Goal: Transaction & Acquisition: Purchase product/service

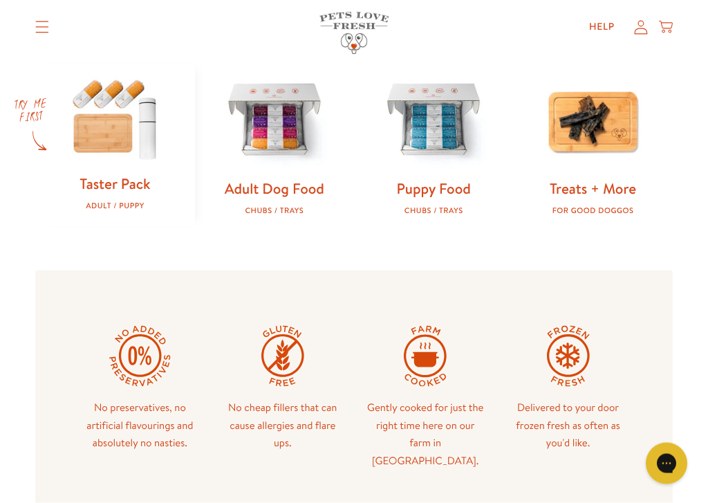
scroll to position [440, 0]
click at [114, 145] on img at bounding box center [114, 118] width 115 height 111
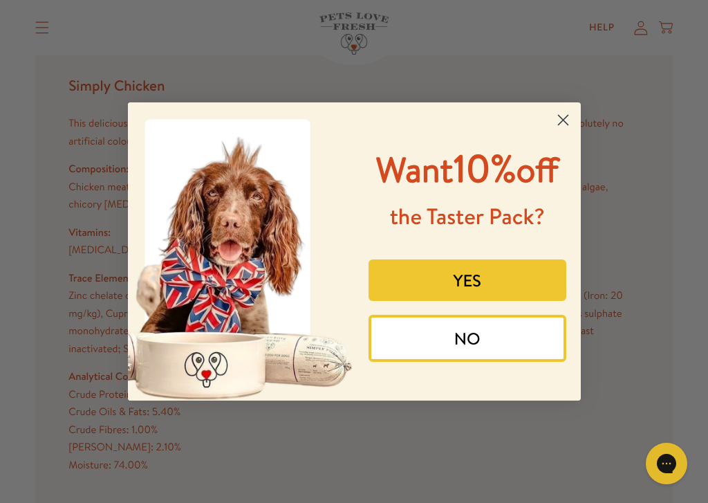
scroll to position [1369, 0]
click at [569, 109] on circle "Close dialog" at bounding box center [562, 120] width 23 height 23
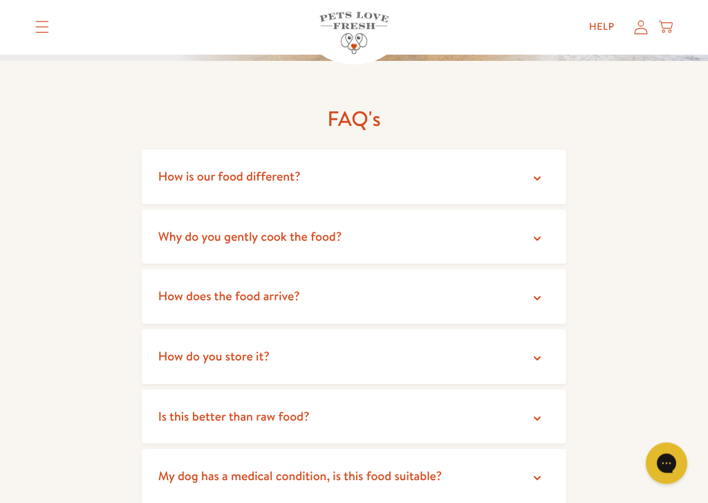
scroll to position [2359, 0]
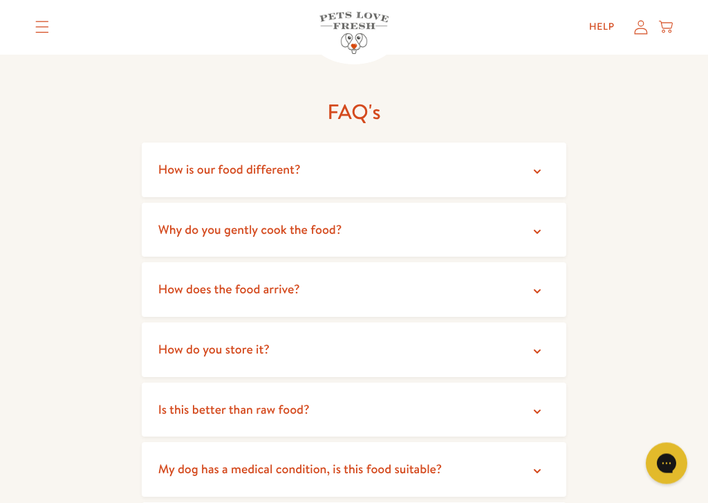
click at [547, 145] on summary "How is our food different?" at bounding box center [354, 170] width 425 height 55
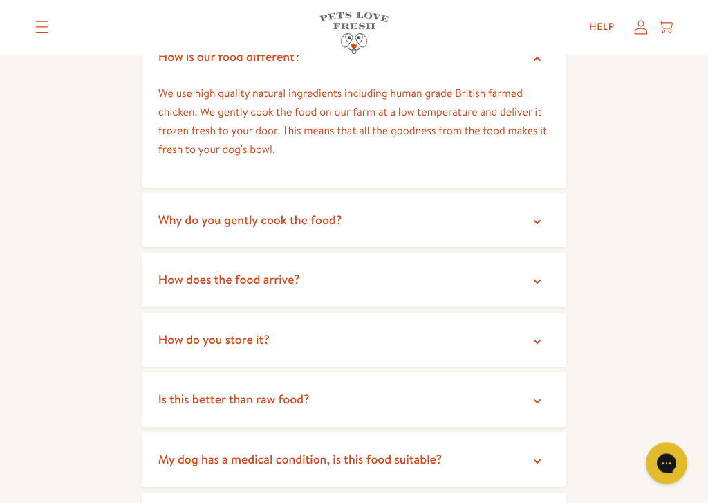
scroll to position [2472, 0]
click at [544, 215] on icon at bounding box center [537, 222] width 14 height 14
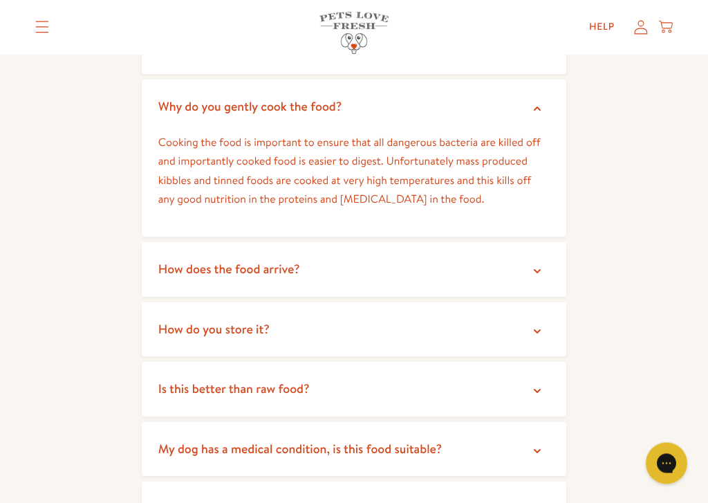
scroll to position [2589, 0]
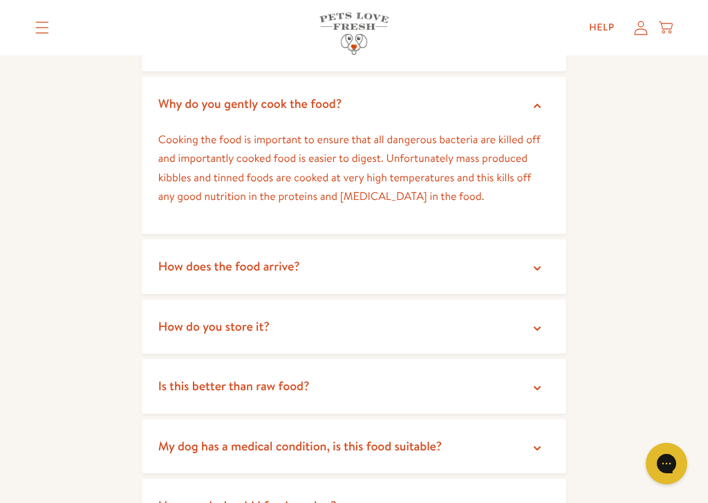
click at [544, 261] on icon at bounding box center [537, 268] width 14 height 14
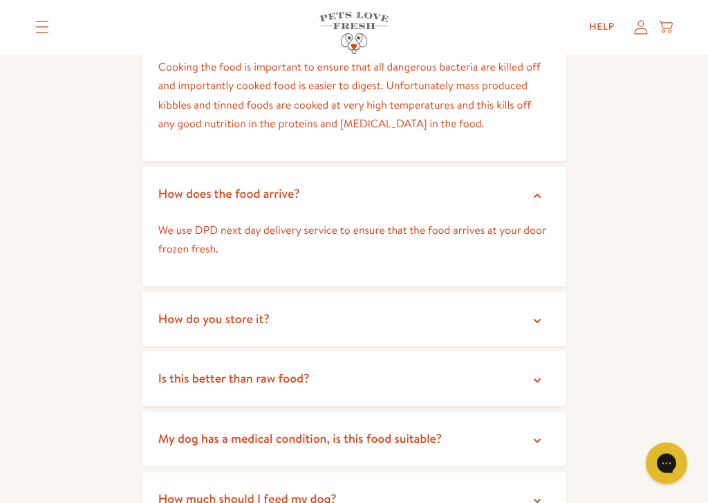
scroll to position [2676, 0]
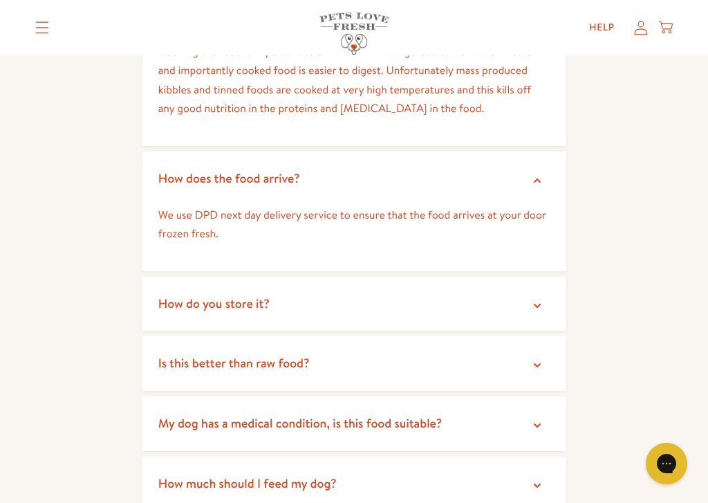
click at [549, 277] on summary "How do you store it?" at bounding box center [354, 304] width 425 height 55
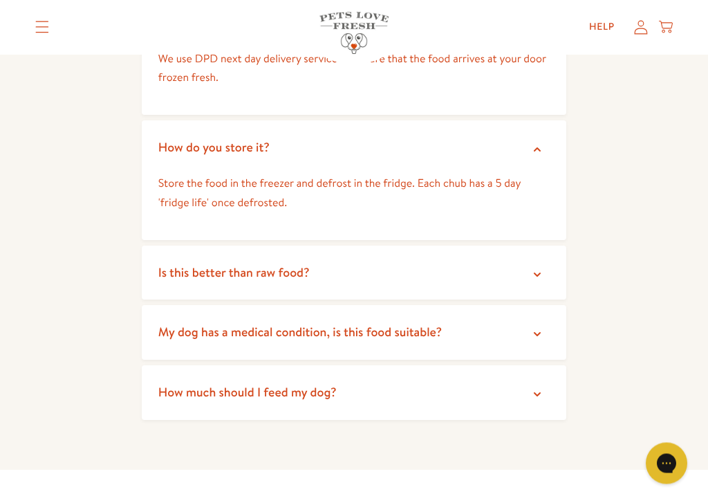
scroll to position [2835, 0]
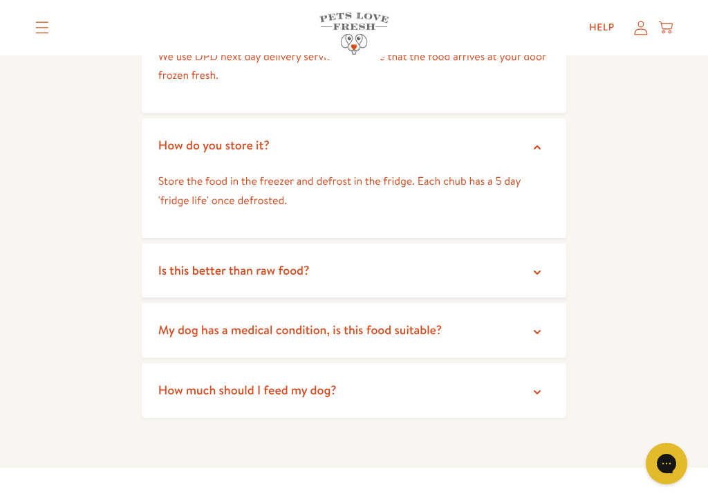
click at [544, 266] on icon at bounding box center [537, 273] width 14 height 14
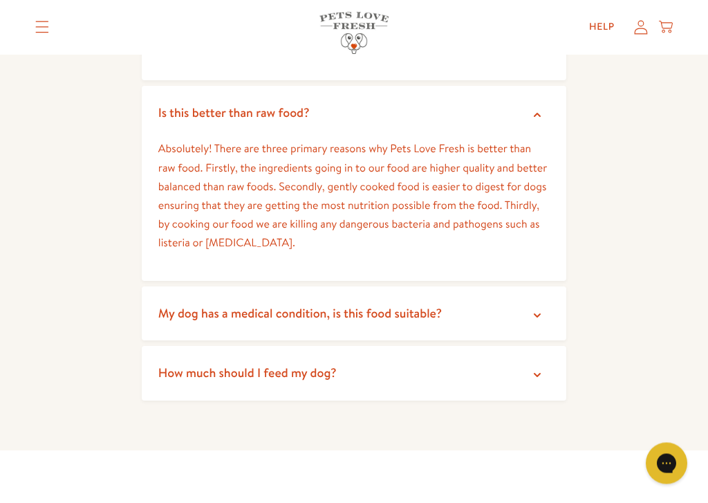
scroll to position [2997, 0]
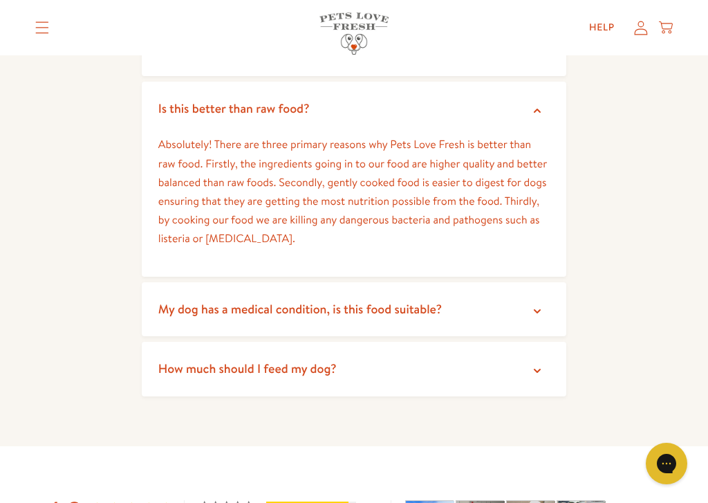
click at [550, 282] on summary "My dog has a medical condition, is this food suitable?" at bounding box center [354, 309] width 425 height 55
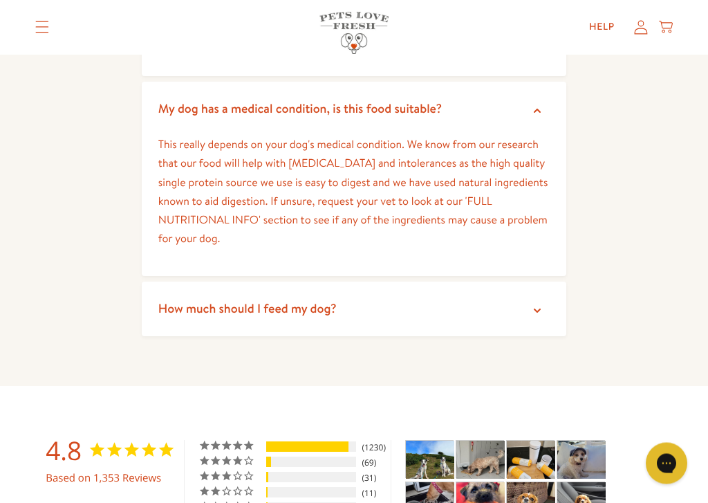
scroll to position [3200, 0]
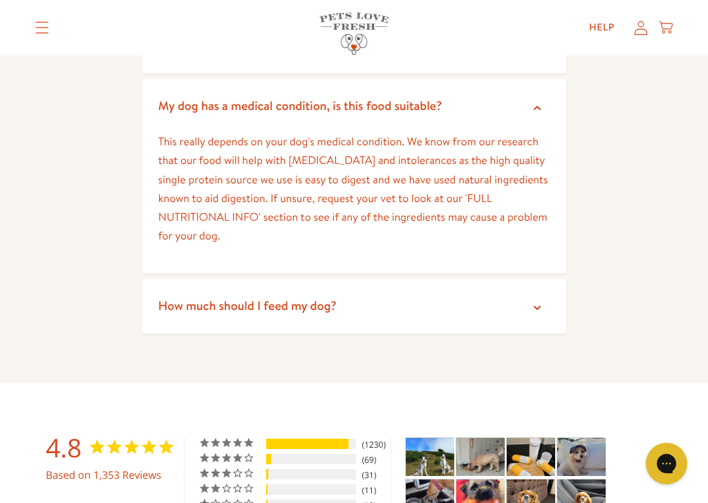
click at [566, 279] on summary "How much should I feed my dog?" at bounding box center [354, 306] width 425 height 55
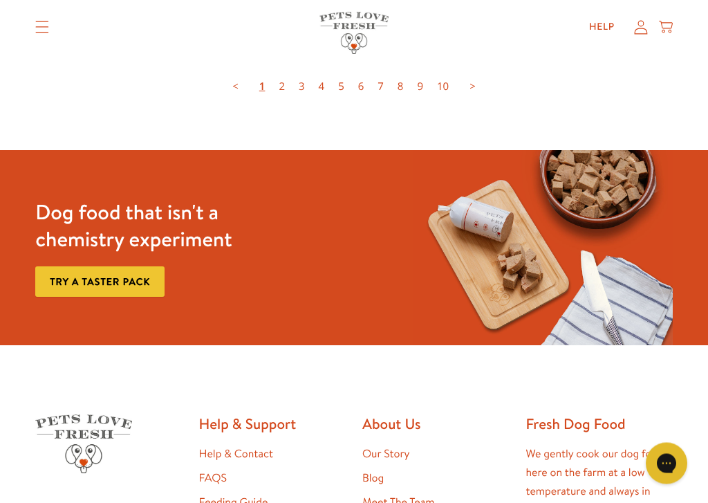
scroll to position [4853, 0]
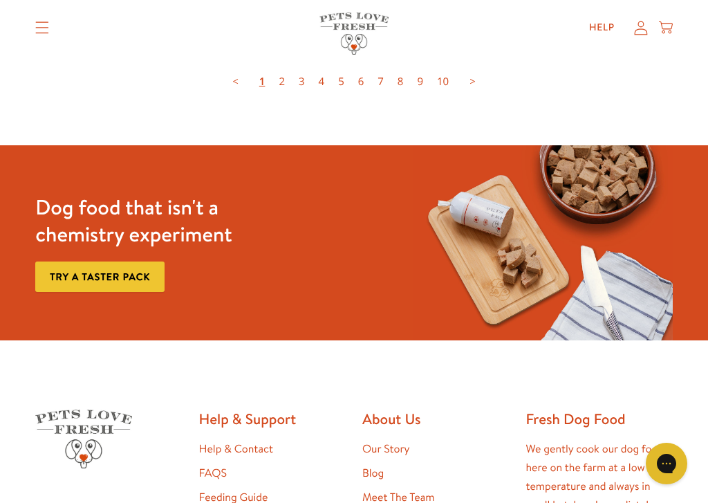
click at [148, 261] on link "Try a taster pack" at bounding box center [99, 276] width 129 height 31
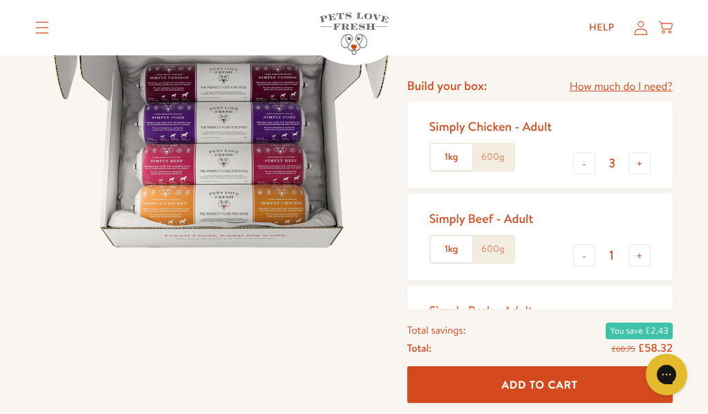
scroll to position [150, 0]
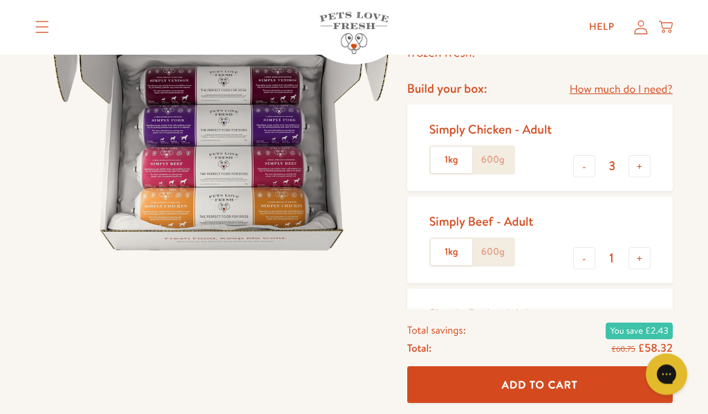
click at [708, 232] on div "Pets Love Fresh - Adult Gently cooked, complete dog food, delivered frozen fres…" at bounding box center [354, 387] width 708 height 905
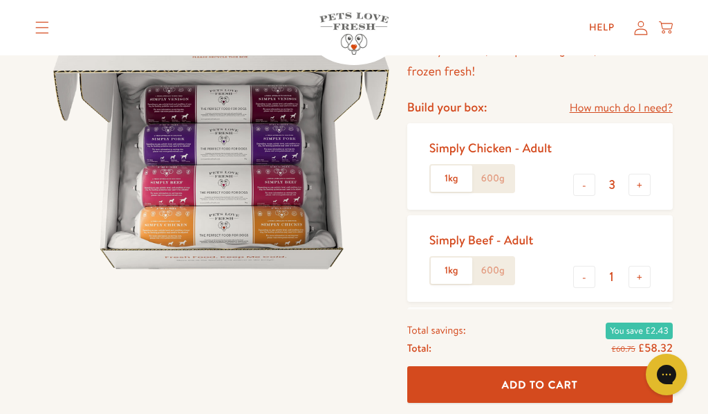
scroll to position [129, 0]
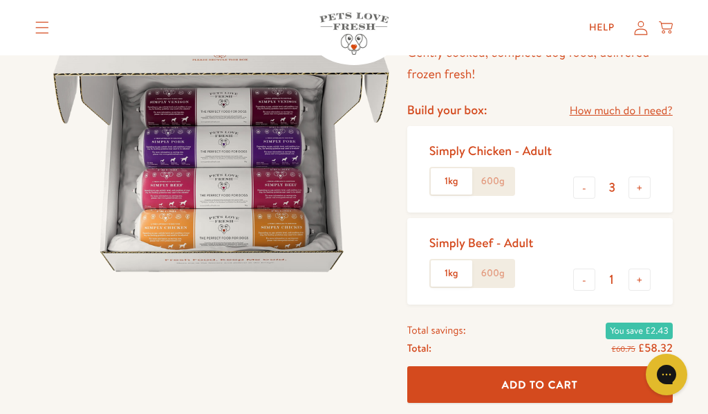
click at [598, 185] on input "3" at bounding box center [611, 187] width 33 height 15
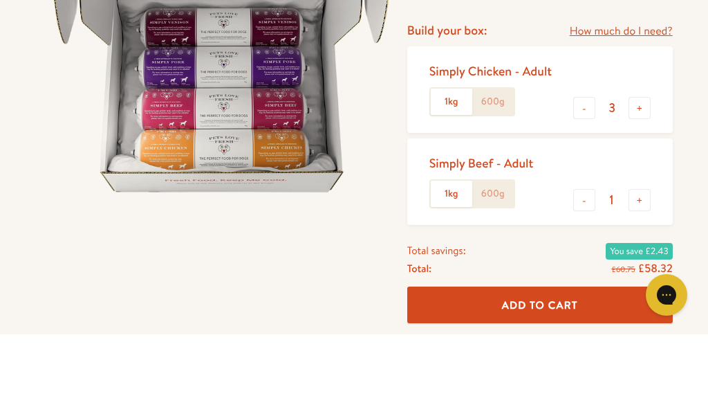
click at [598, 272] on input "1" at bounding box center [611, 279] width 33 height 15
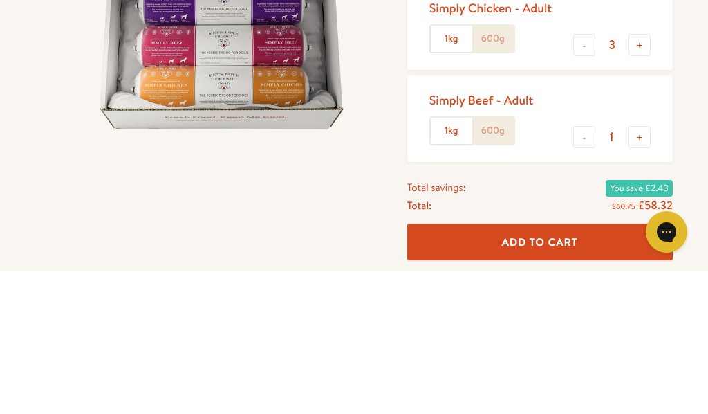
click at [586, 176] on button "-" at bounding box center [584, 187] width 22 height 22
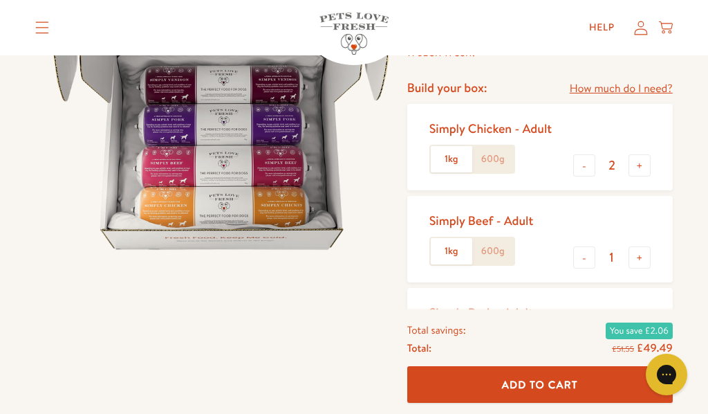
scroll to position [144, 0]
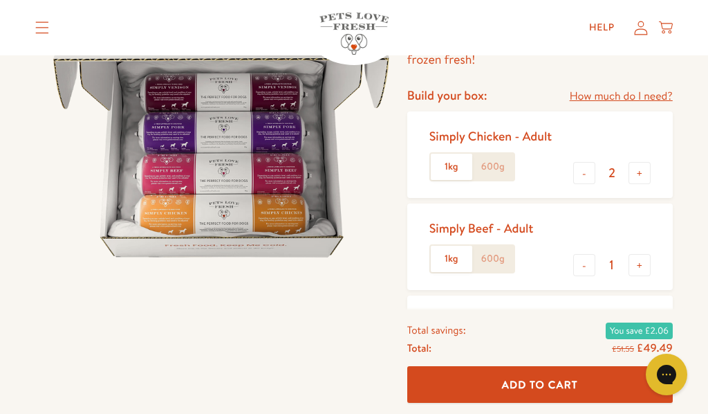
click at [582, 180] on button "-" at bounding box center [584, 173] width 22 height 22
type input "1"
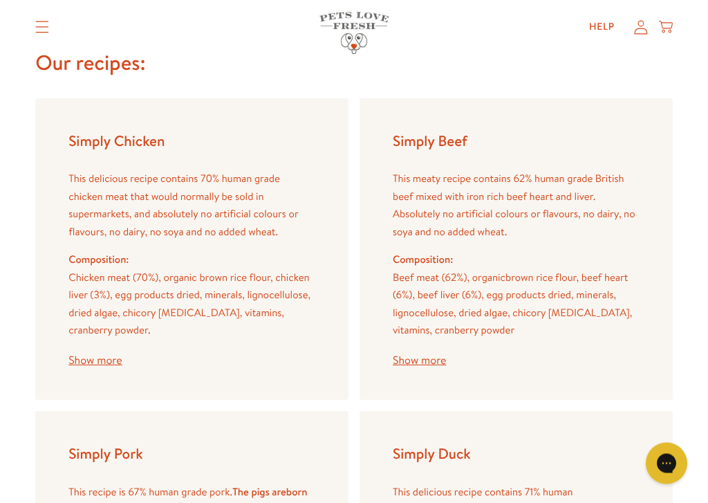
scroll to position [1643, 0]
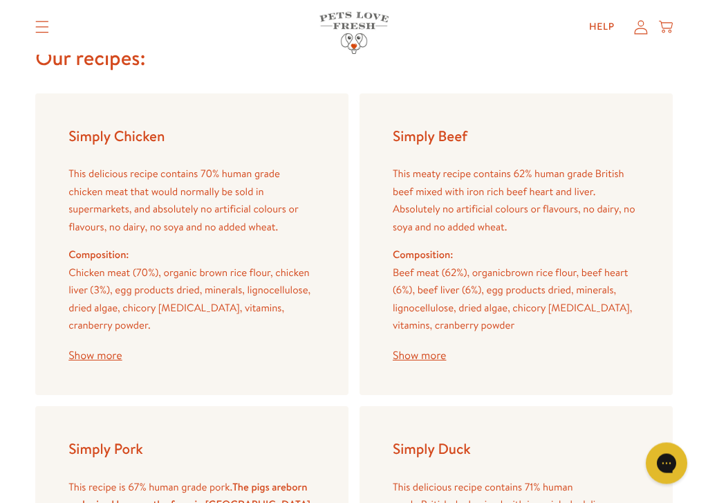
click at [692, 255] on div "Complete, natural nutrition served fresh No ingredients you can’t pronounce. Ev…" at bounding box center [354, 73] width 708 height 1519
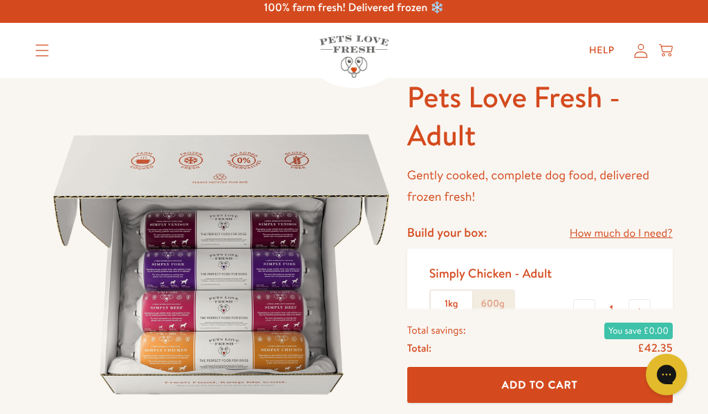
scroll to position [0, 0]
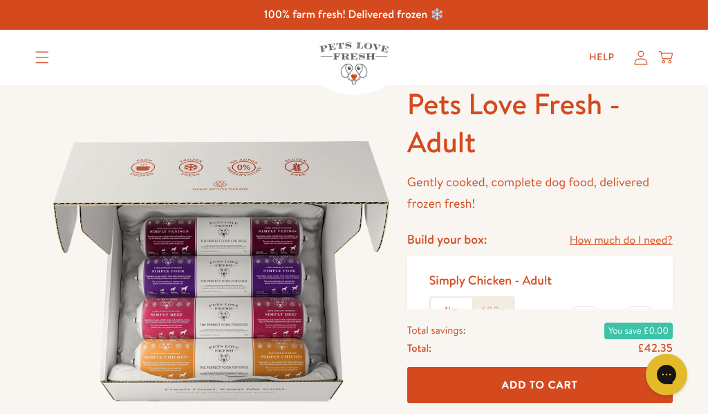
click at [52, 60] on summary "Translation missing: en.sections.header.menu" at bounding box center [42, 57] width 36 height 35
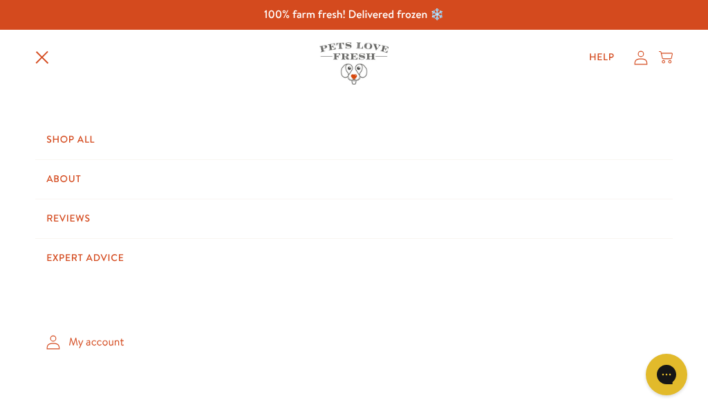
click at [92, 133] on link "Shop All" at bounding box center [354, 139] width 638 height 39
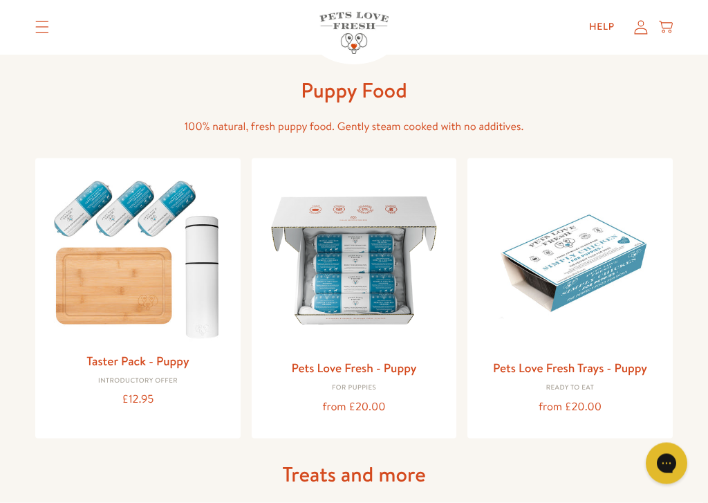
scroll to position [438, 0]
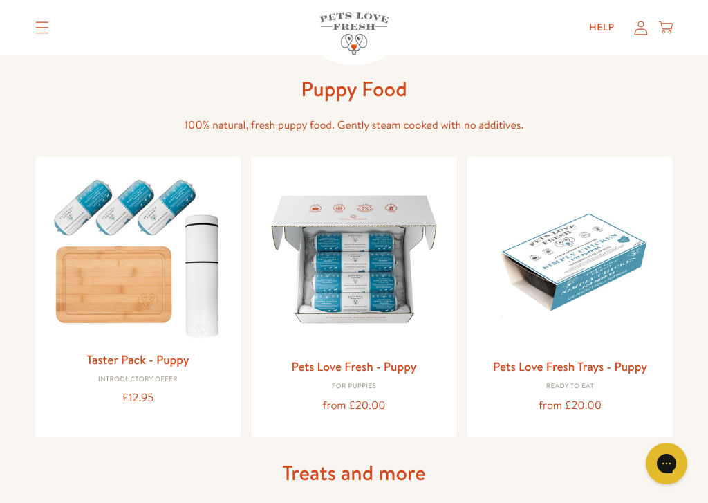
click at [169, 283] on img at bounding box center [137, 256] width 183 height 176
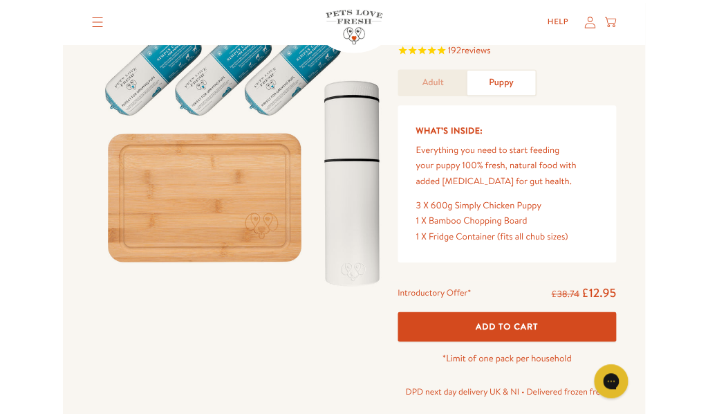
scroll to position [59, 0]
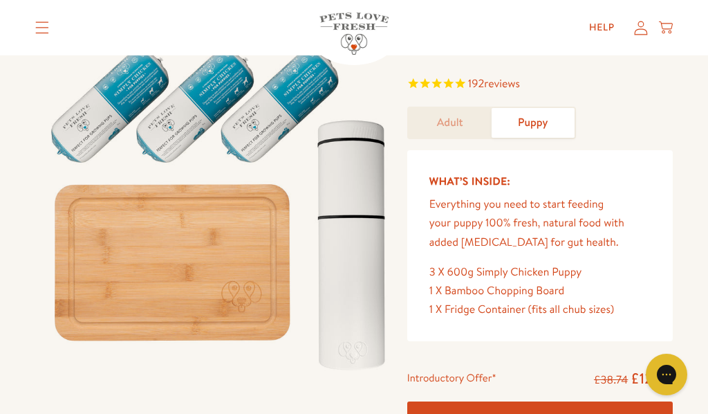
click at [444, 124] on link "Adult" at bounding box center [450, 123] width 83 height 30
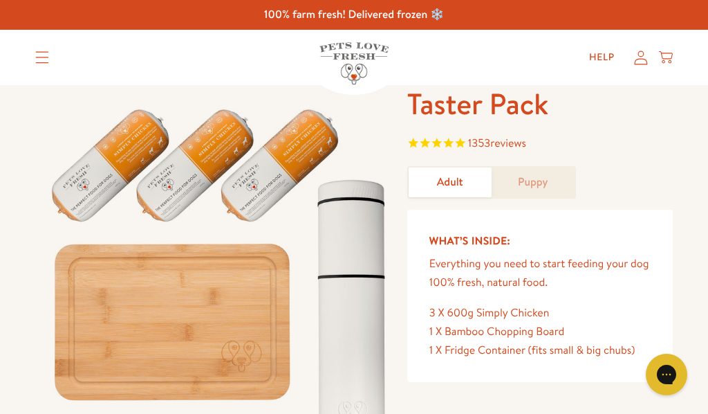
click at [56, 61] on summary "Translation missing: en.sections.header.menu" at bounding box center [42, 57] width 36 height 35
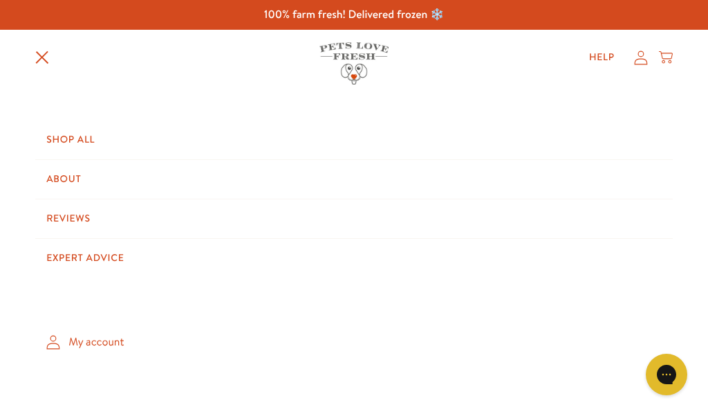
click at [75, 136] on link "Shop All" at bounding box center [354, 139] width 638 height 39
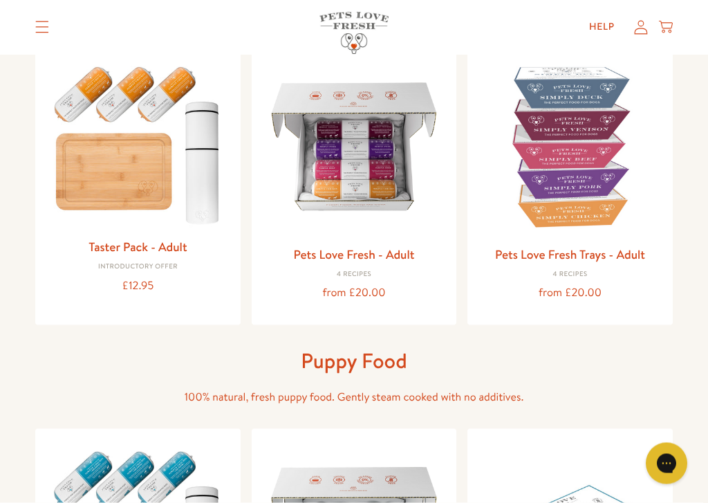
scroll to position [167, 0]
click at [384, 246] on link "Pets Love Fresh - Adult" at bounding box center [353, 253] width 121 height 17
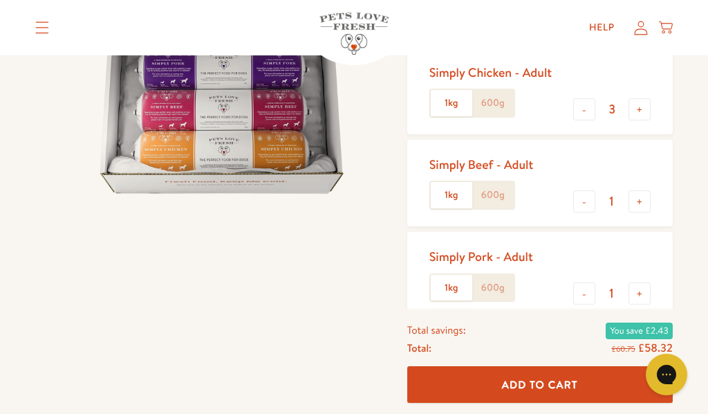
scroll to position [205, 0]
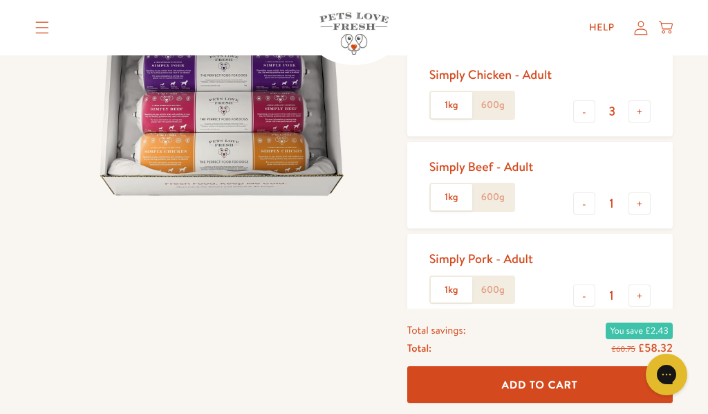
click at [588, 110] on button "-" at bounding box center [584, 111] width 22 height 22
click at [591, 105] on button "-" at bounding box center [584, 111] width 22 height 22
click at [588, 107] on button "-" at bounding box center [584, 111] width 22 height 22
type input "0"
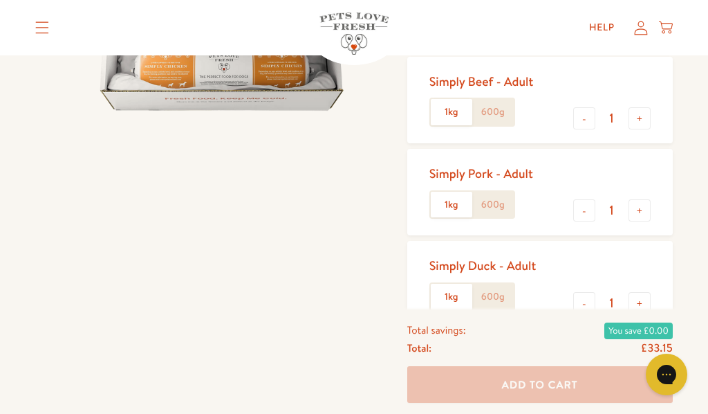
scroll to position [290, 0]
click at [650, 118] on button "+" at bounding box center [640, 119] width 22 height 22
type input "2"
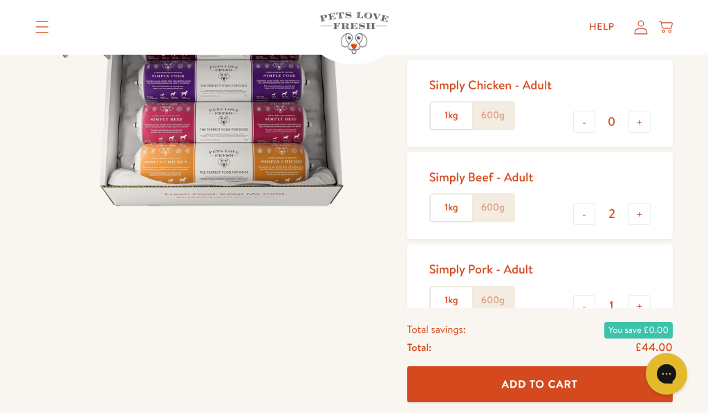
scroll to position [233, 0]
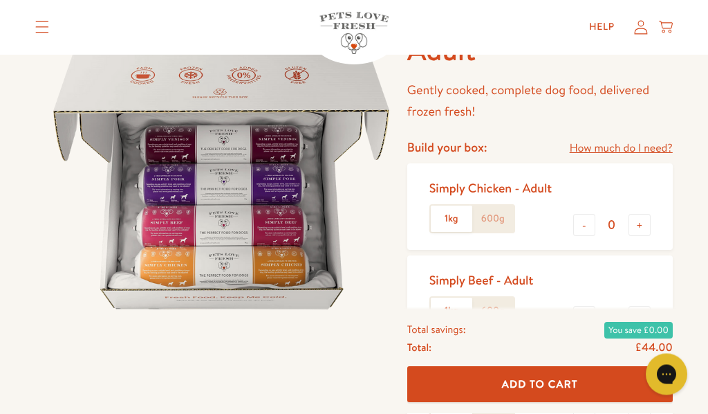
click at [503, 213] on label "600g" at bounding box center [492, 219] width 41 height 26
click at [0, 0] on input "600g" at bounding box center [0, 0] width 0 height 0
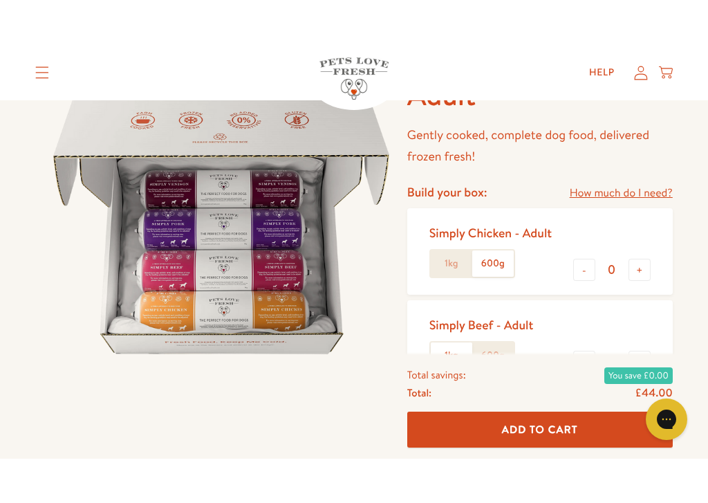
scroll to position [136, 0]
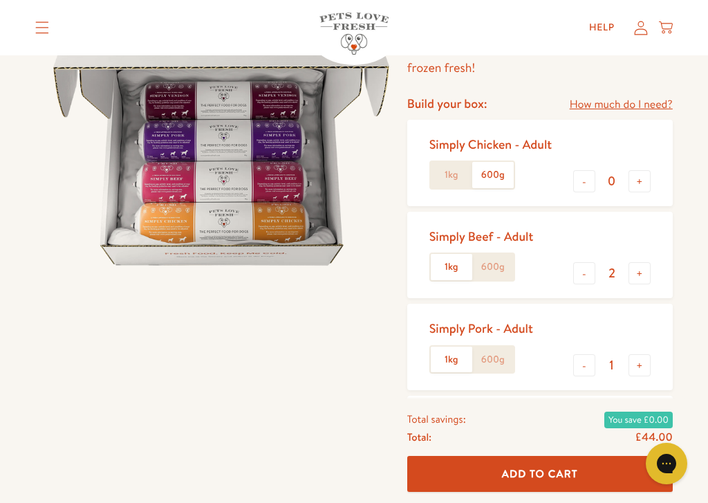
click at [512, 255] on label "600g" at bounding box center [492, 267] width 41 height 26
click at [0, 0] on input "600g" at bounding box center [0, 0] width 0 height 0
click at [503, 348] on label "600g" at bounding box center [492, 359] width 41 height 26
click at [0, 0] on input "600g" at bounding box center [0, 0] width 0 height 0
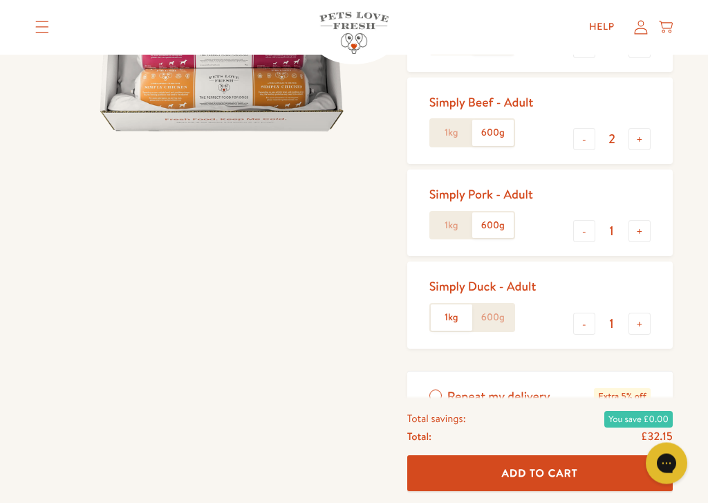
scroll to position [270, 0]
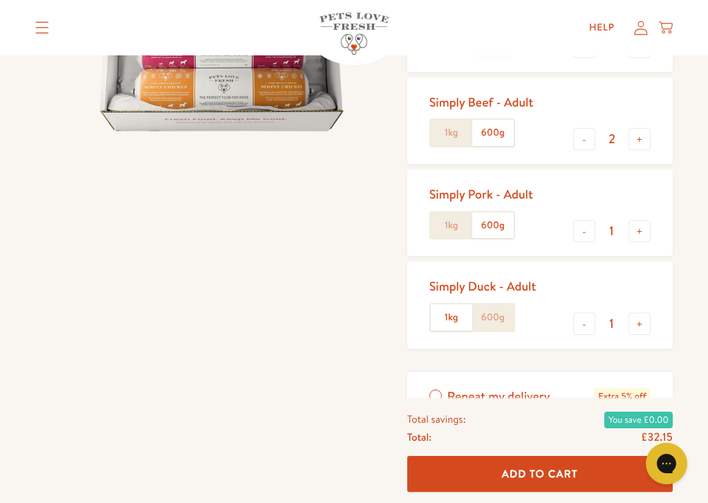
click at [499, 308] on label "600g" at bounding box center [492, 317] width 41 height 26
click at [0, 0] on input "600g" at bounding box center [0, 0] width 0 height 0
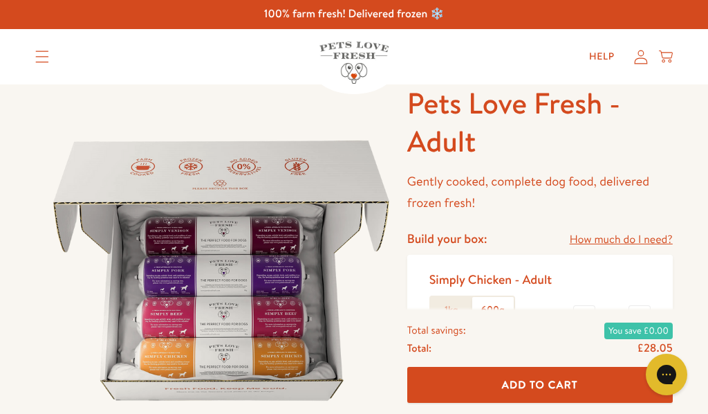
scroll to position [0, 0]
